Goal: Transaction & Acquisition: Purchase product/service

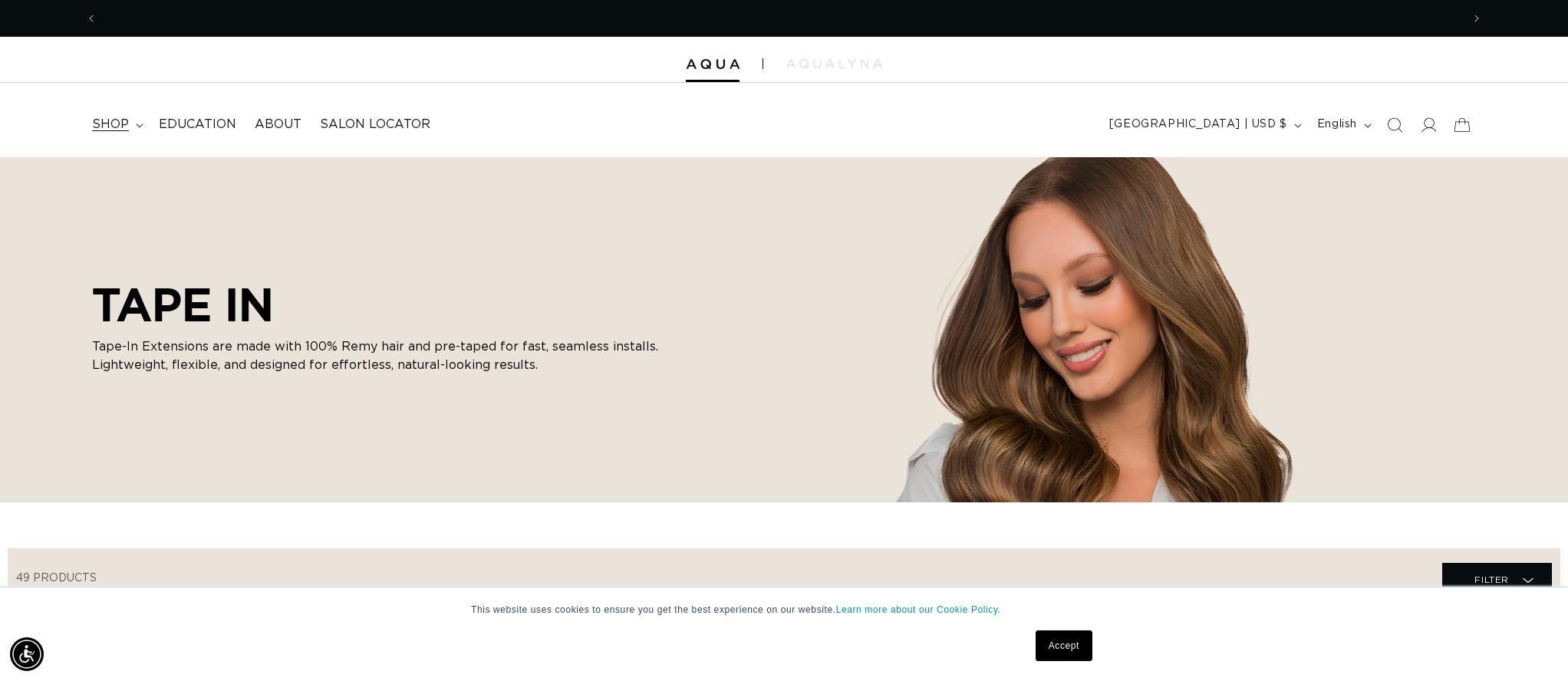
click at [117, 133] on summary "shop" at bounding box center [116, 124] width 66 height 34
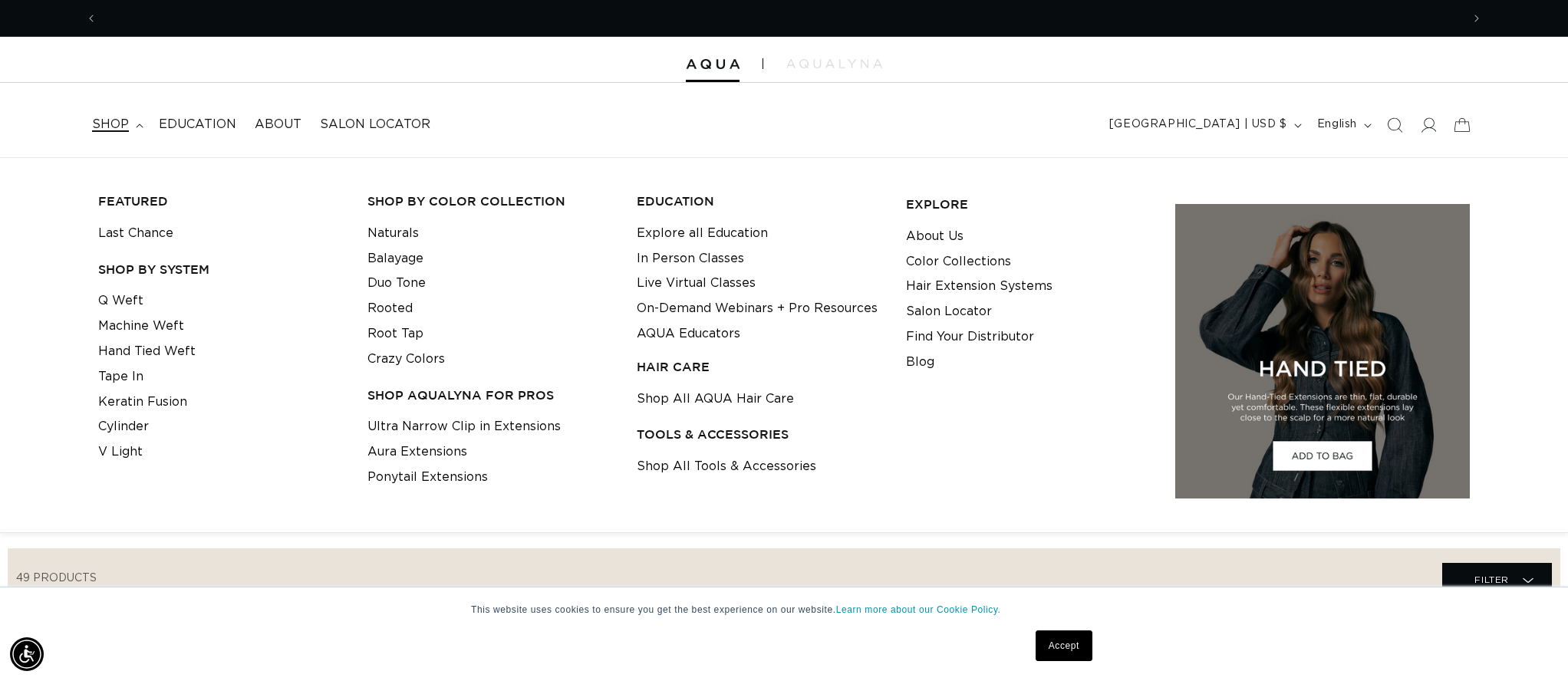
scroll to position [0, 1363]
click at [127, 374] on link "Tape In" at bounding box center [121, 377] width 46 height 26
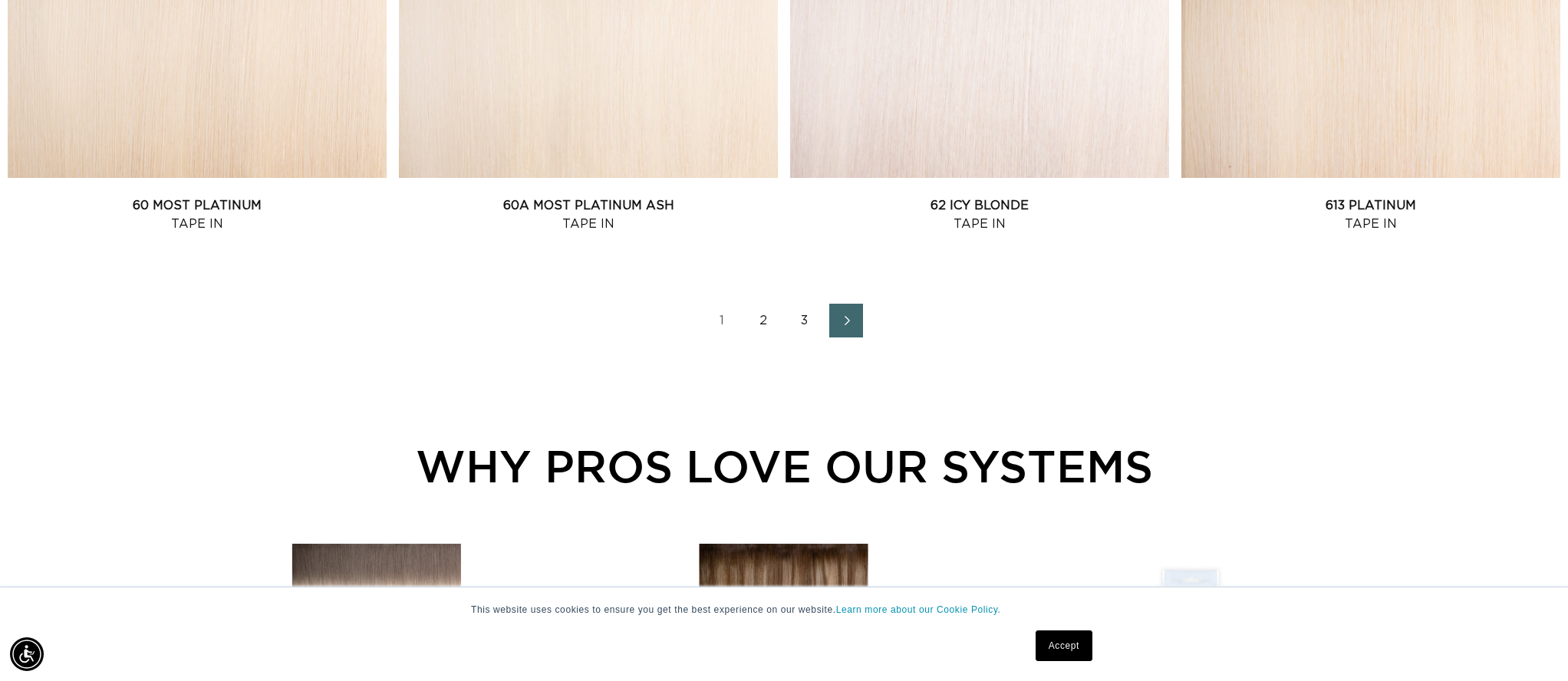
scroll to position [0, 2728]
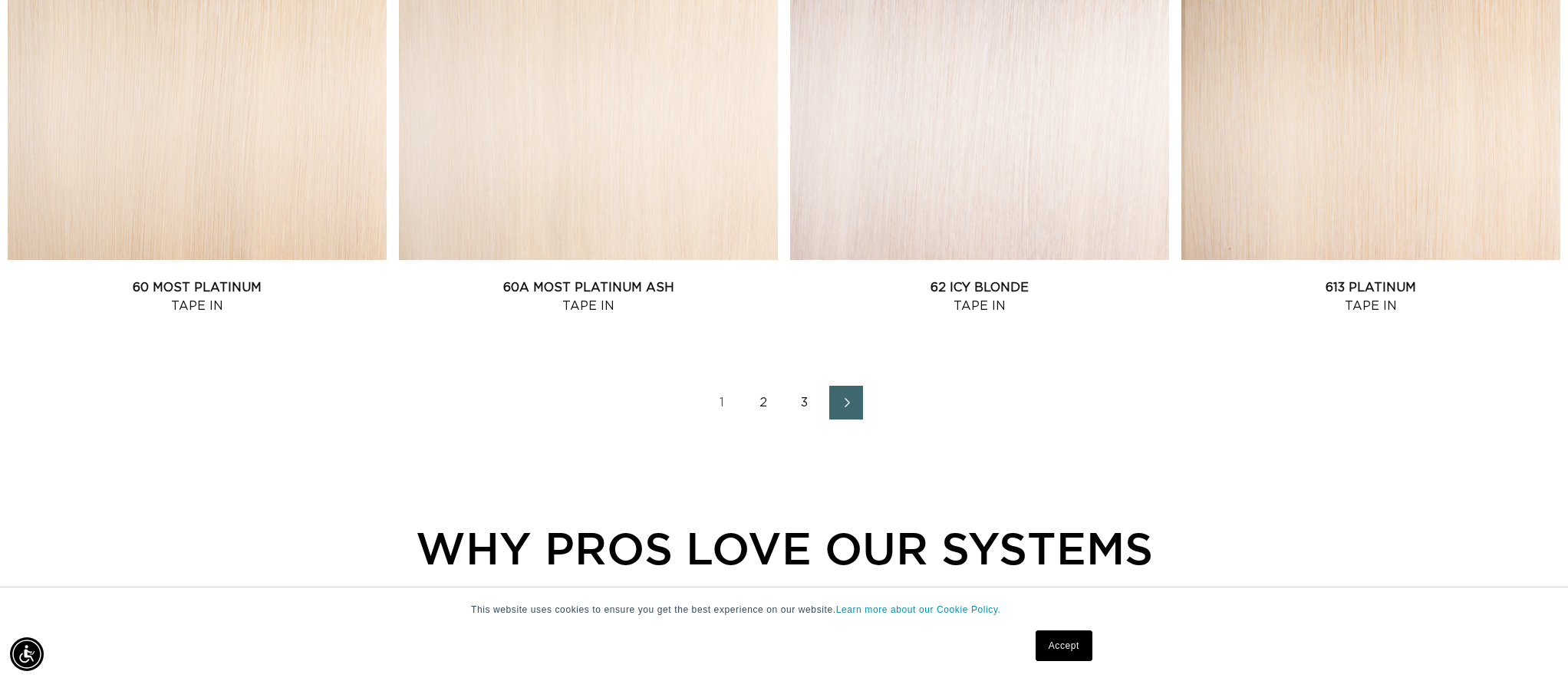
click at [772, 397] on link "2" at bounding box center [763, 403] width 34 height 34
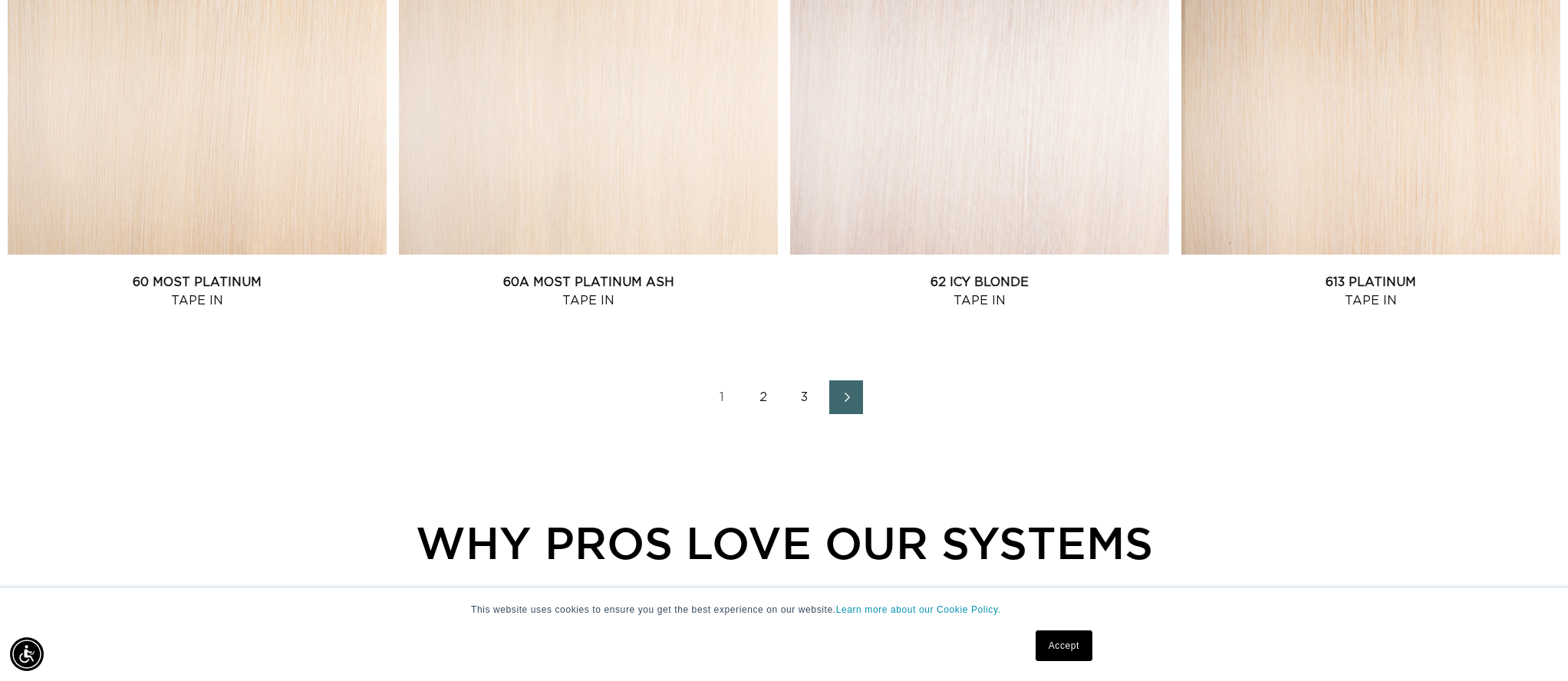
scroll to position [2120, 0]
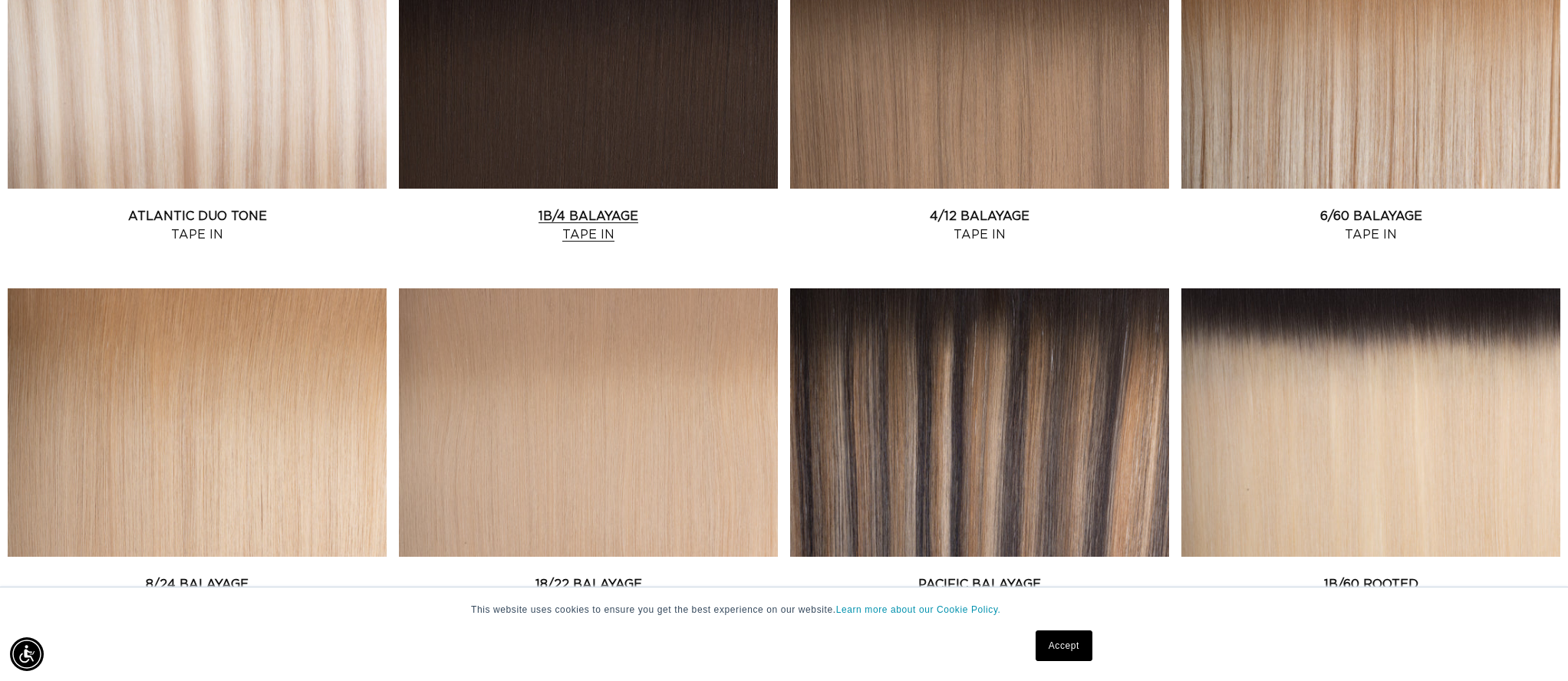
scroll to position [1080, 0]
click at [633, 206] on link "1B/4 Balayage Tape In" at bounding box center [588, 225] width 379 height 37
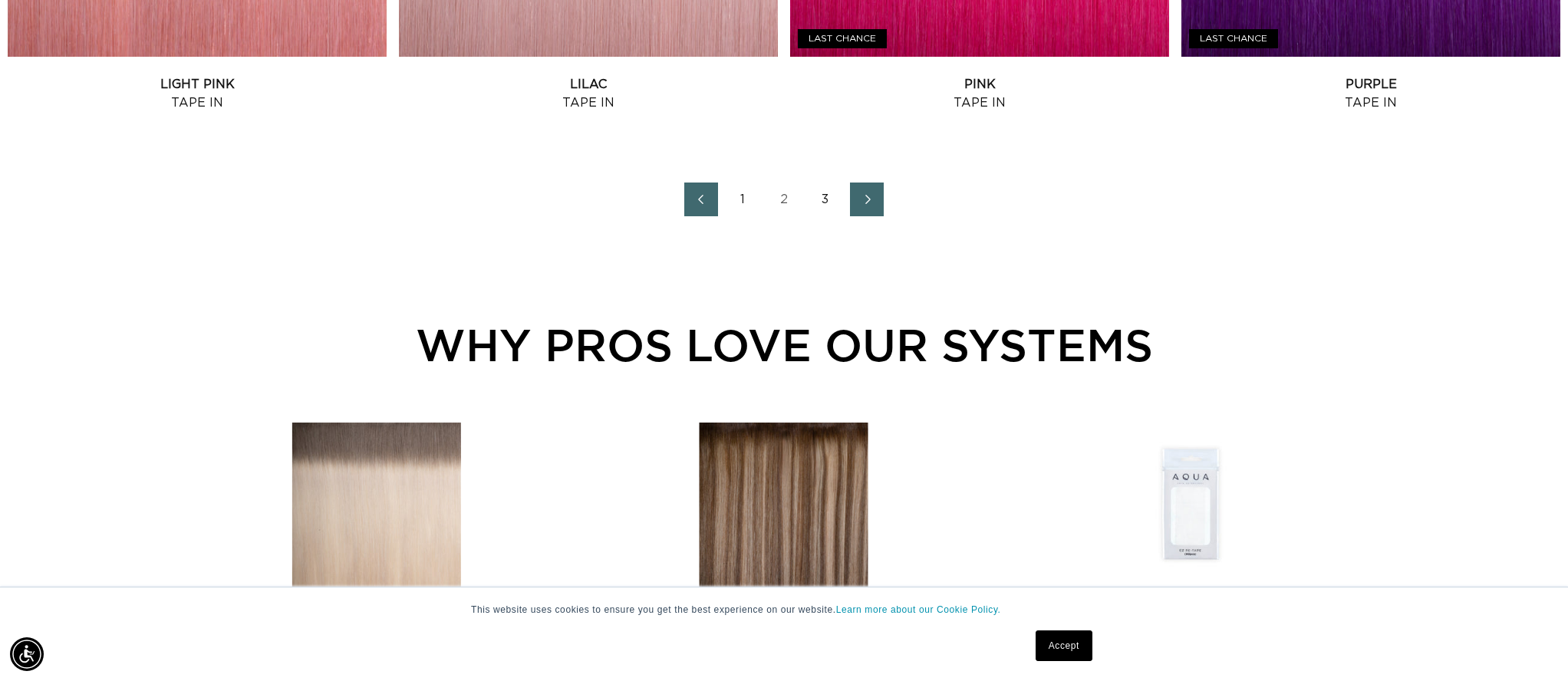
scroll to position [2239, 0]
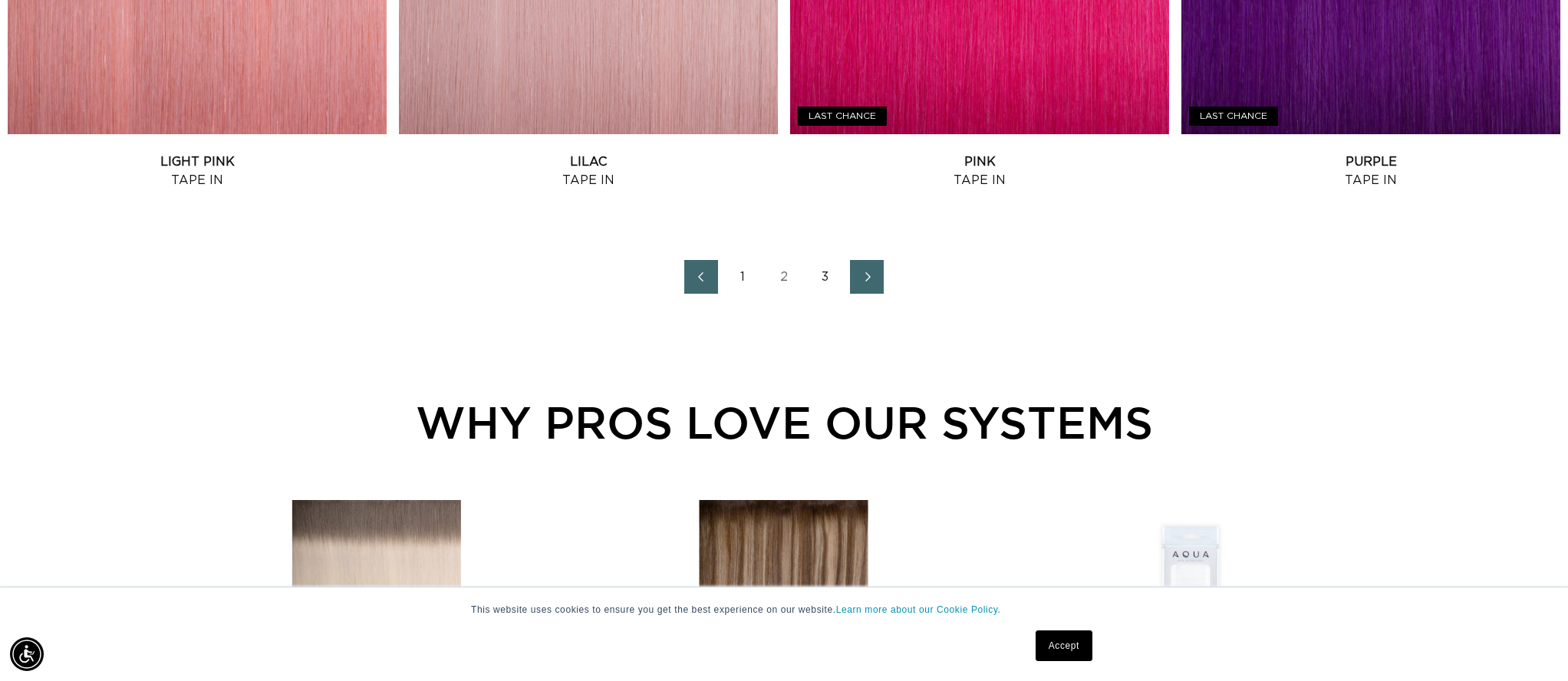
click at [822, 281] on link "3" at bounding box center [826, 277] width 34 height 34
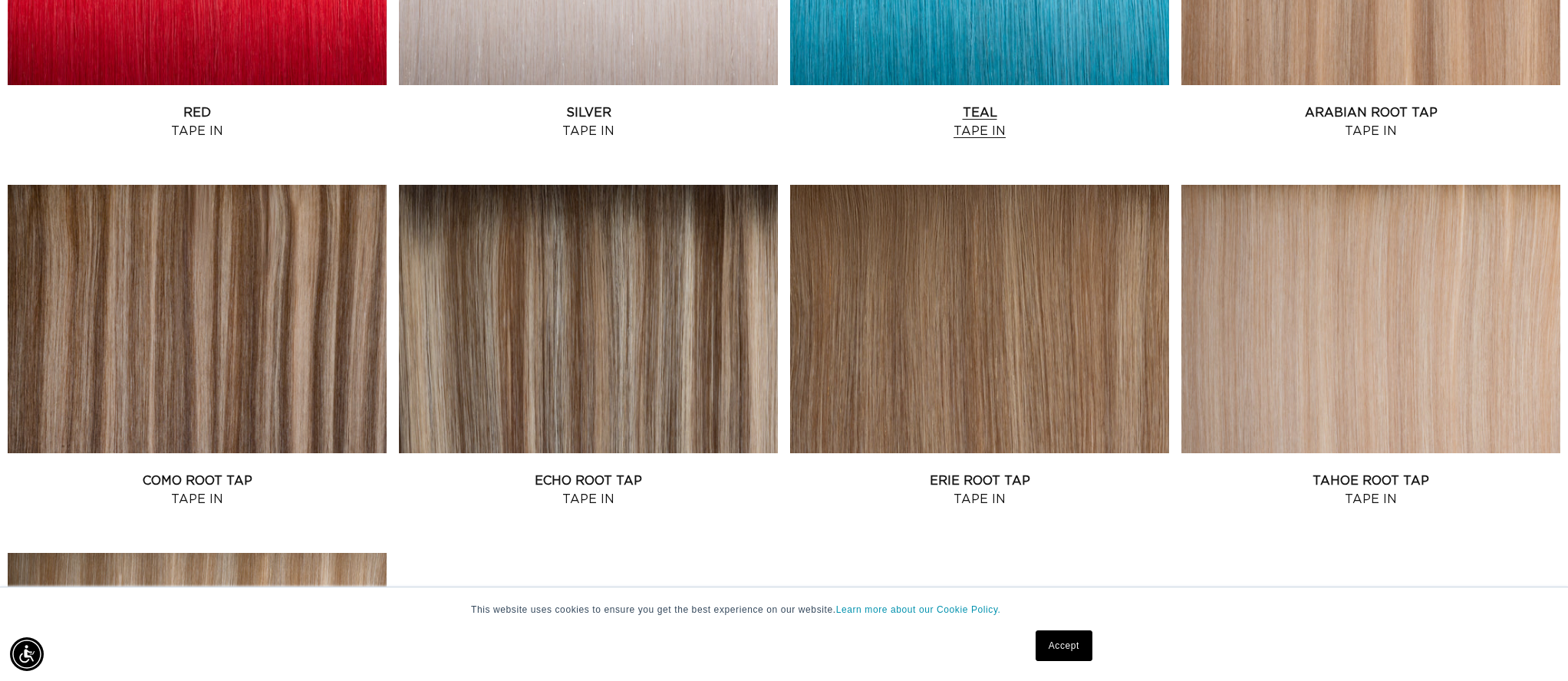
scroll to position [0, 2728]
